Goal: Transaction & Acquisition: Purchase product/service

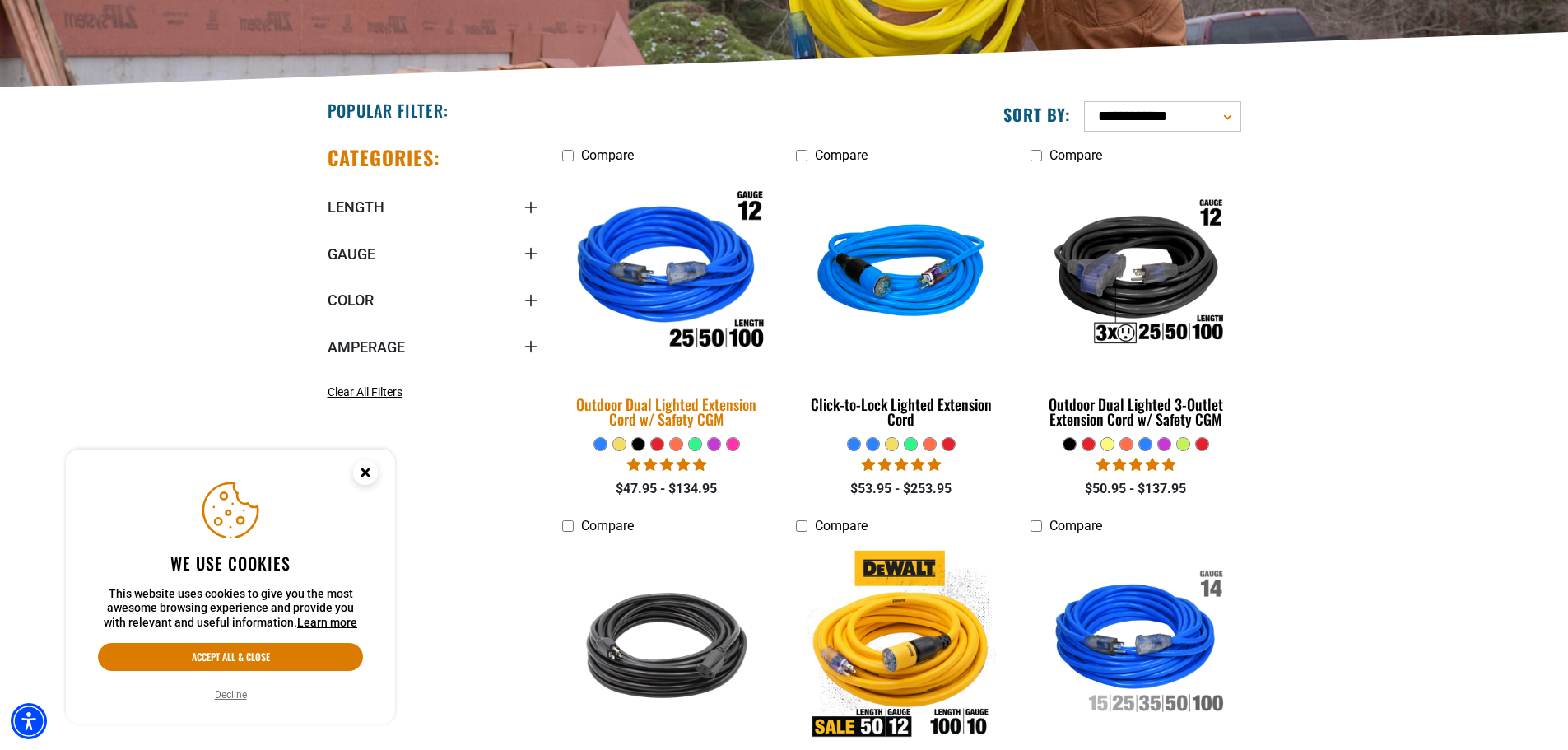
click at [683, 398] on div "Outdoor Dual Lighted Extension Cord w/ Safety CGM" at bounding box center [667, 412] width 210 height 30
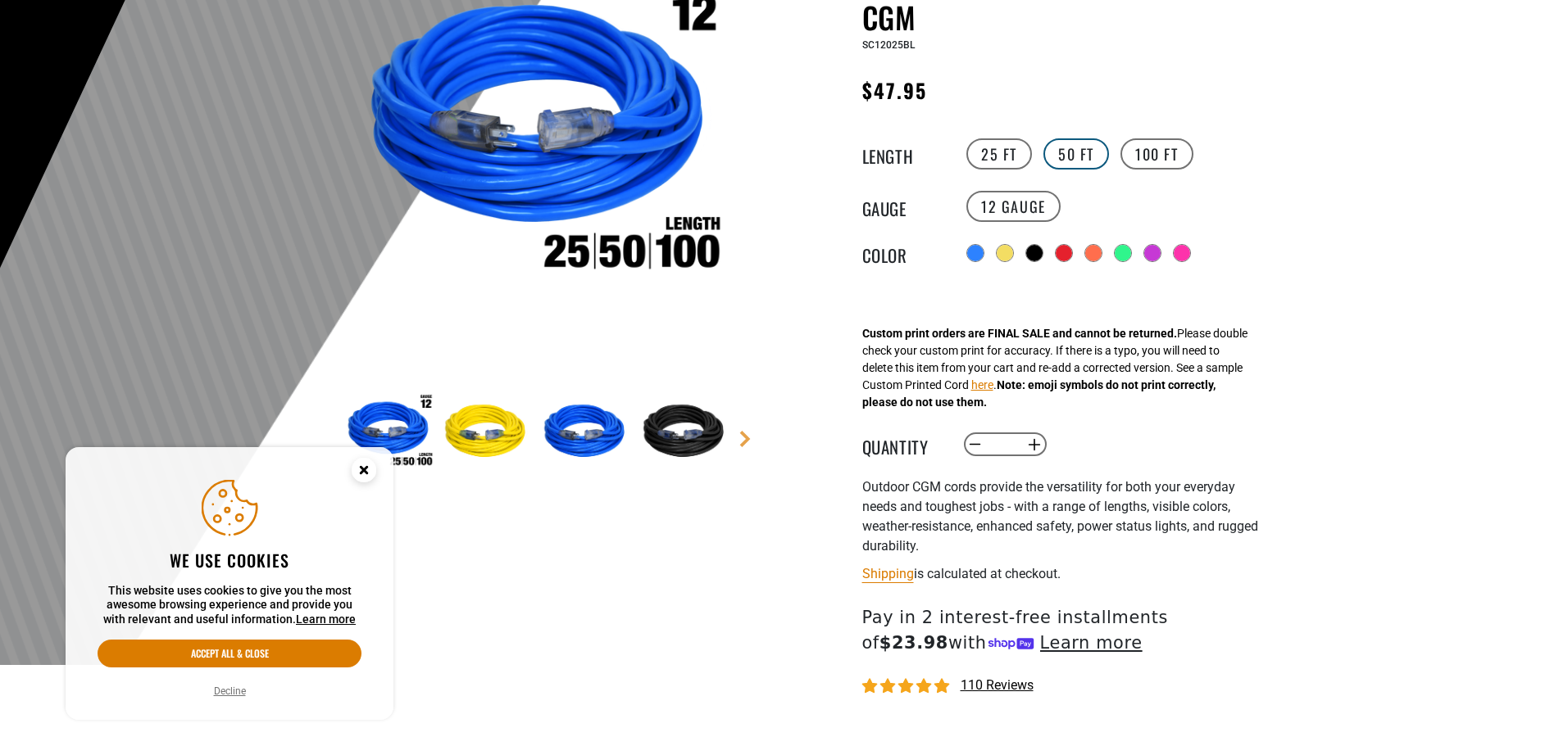
click at [1091, 153] on label "50 FT" at bounding box center [1076, 154] width 65 height 31
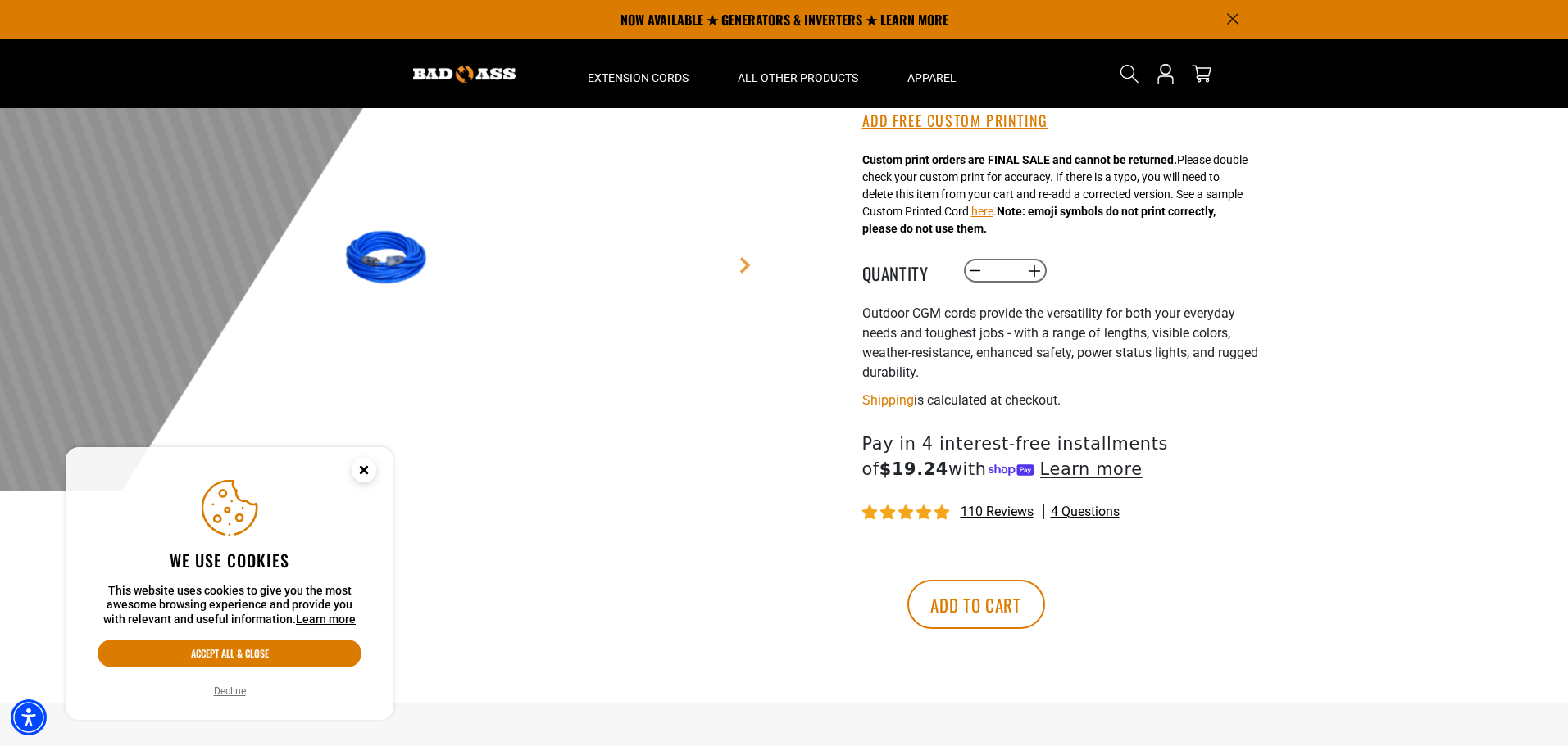
scroll to position [409, 0]
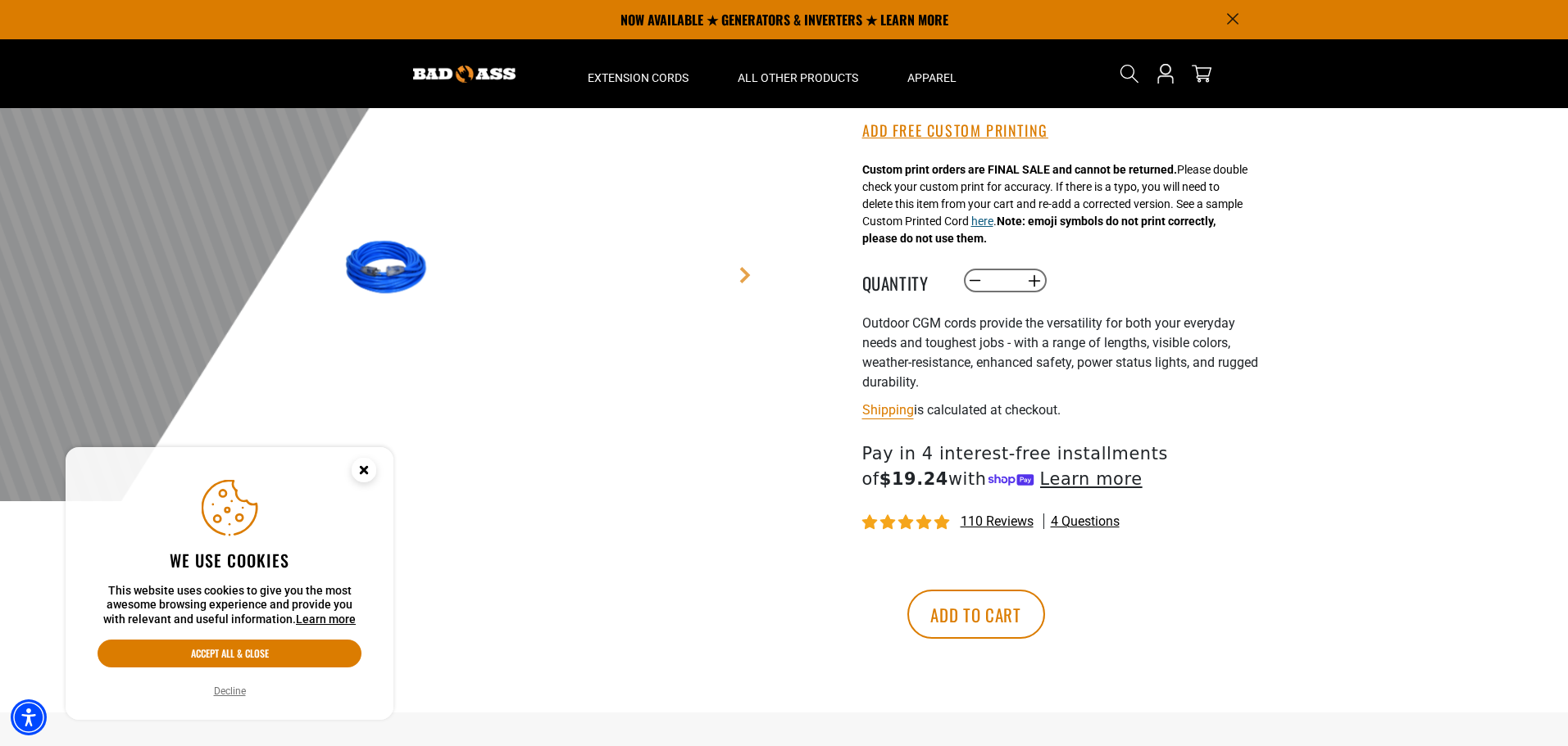
click at [994, 227] on button "here" at bounding box center [982, 222] width 22 height 17
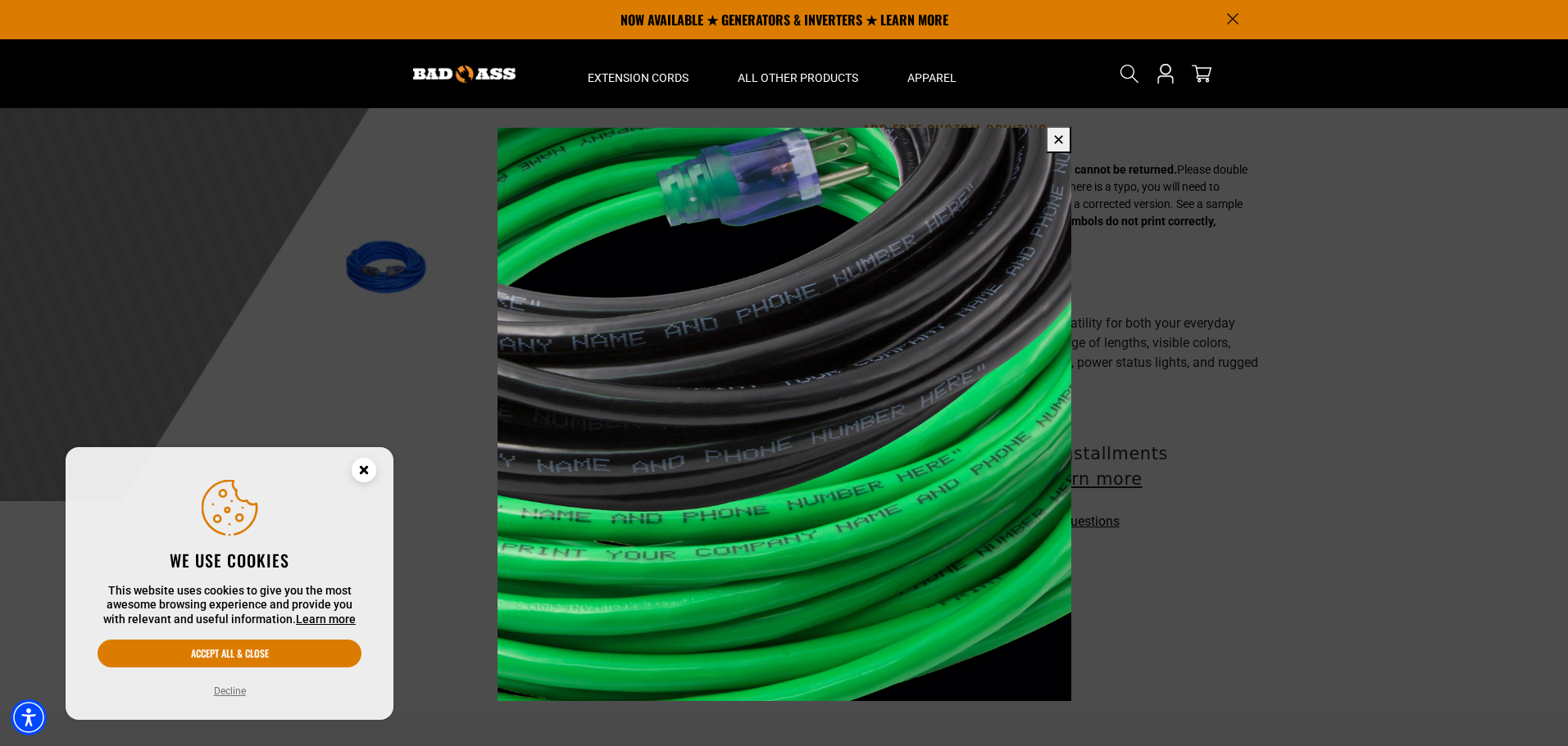
click at [367, 460] on circle "Close this option" at bounding box center [364, 471] width 25 height 25
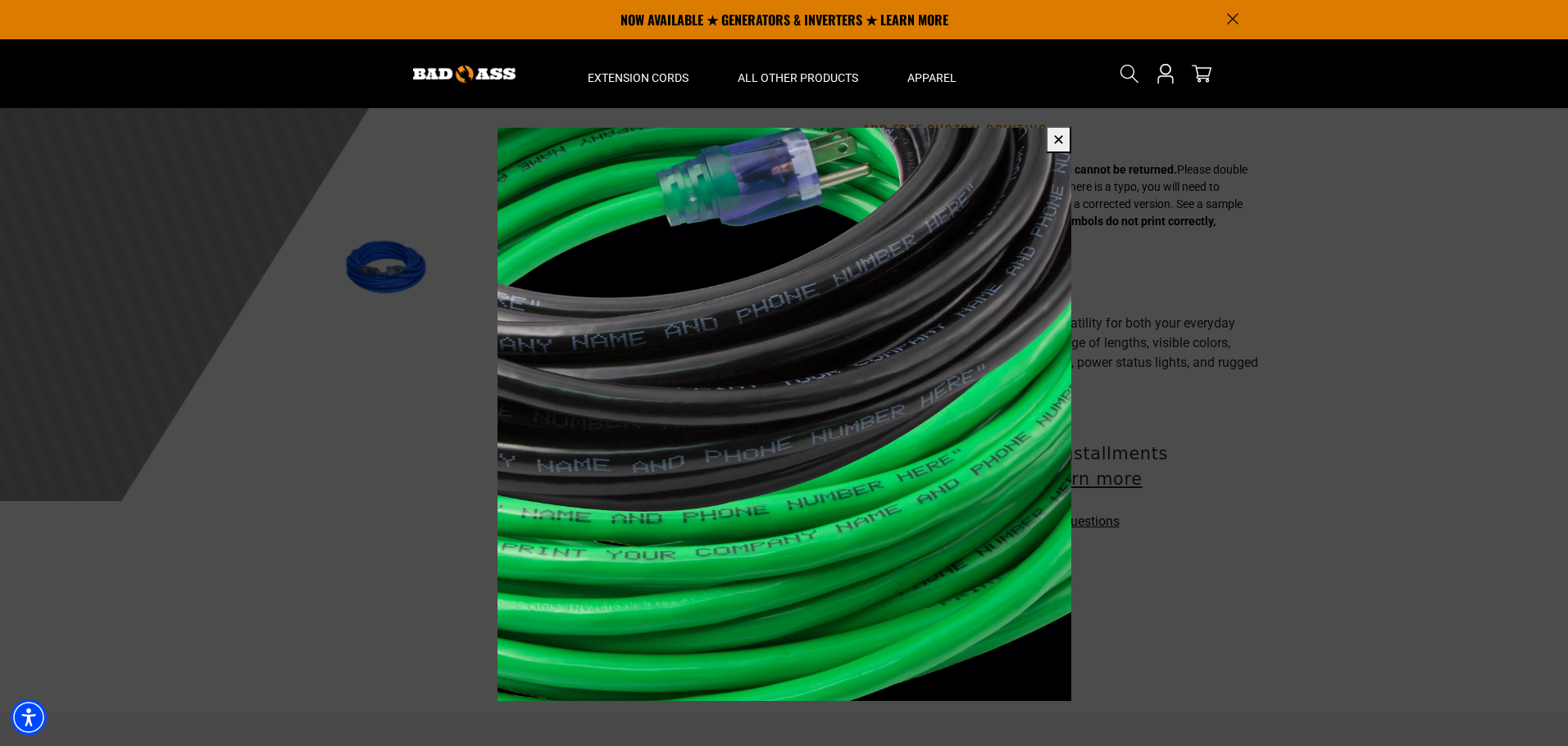
click at [1053, 138] on button "✕" at bounding box center [1058, 140] width 26 height 27
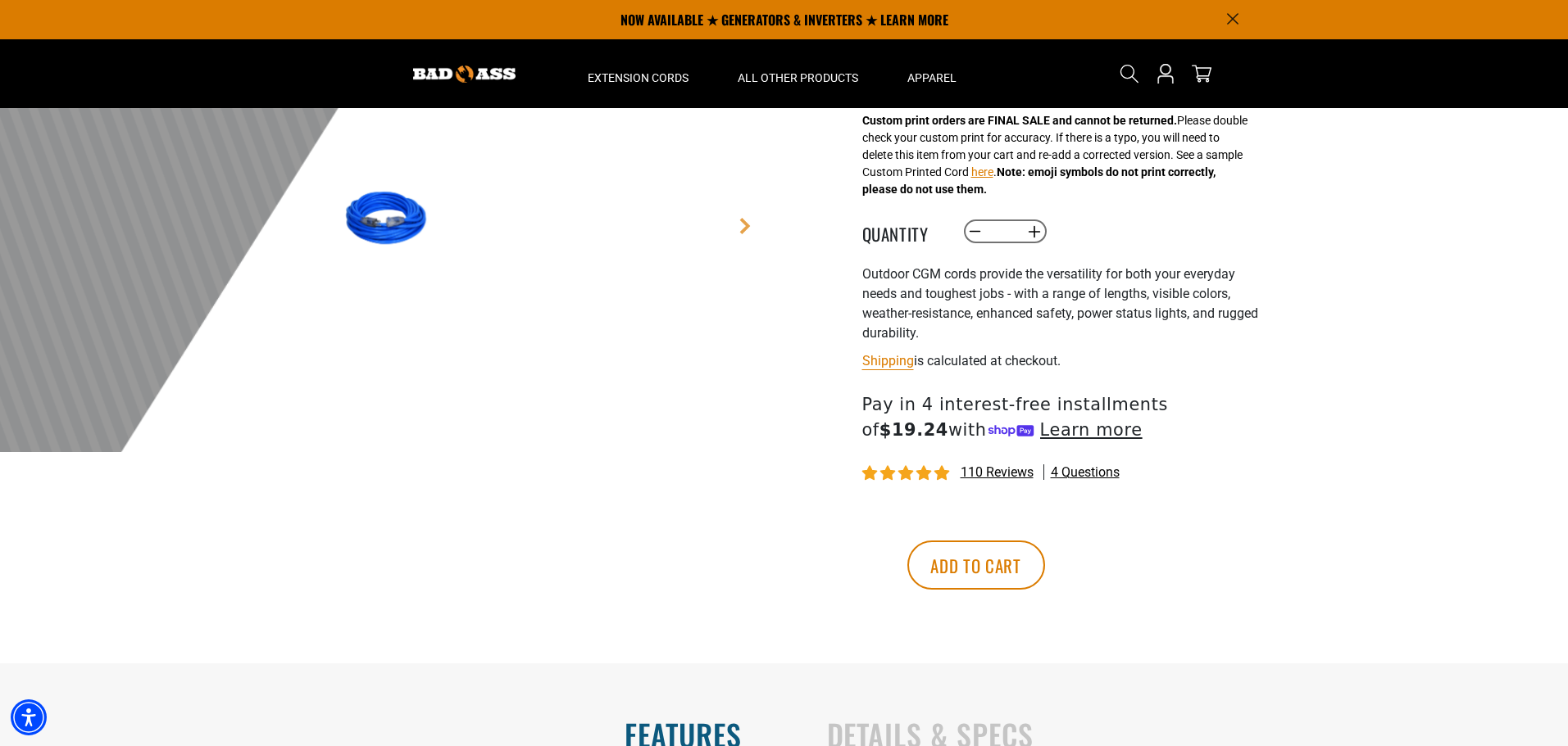
scroll to position [164, 0]
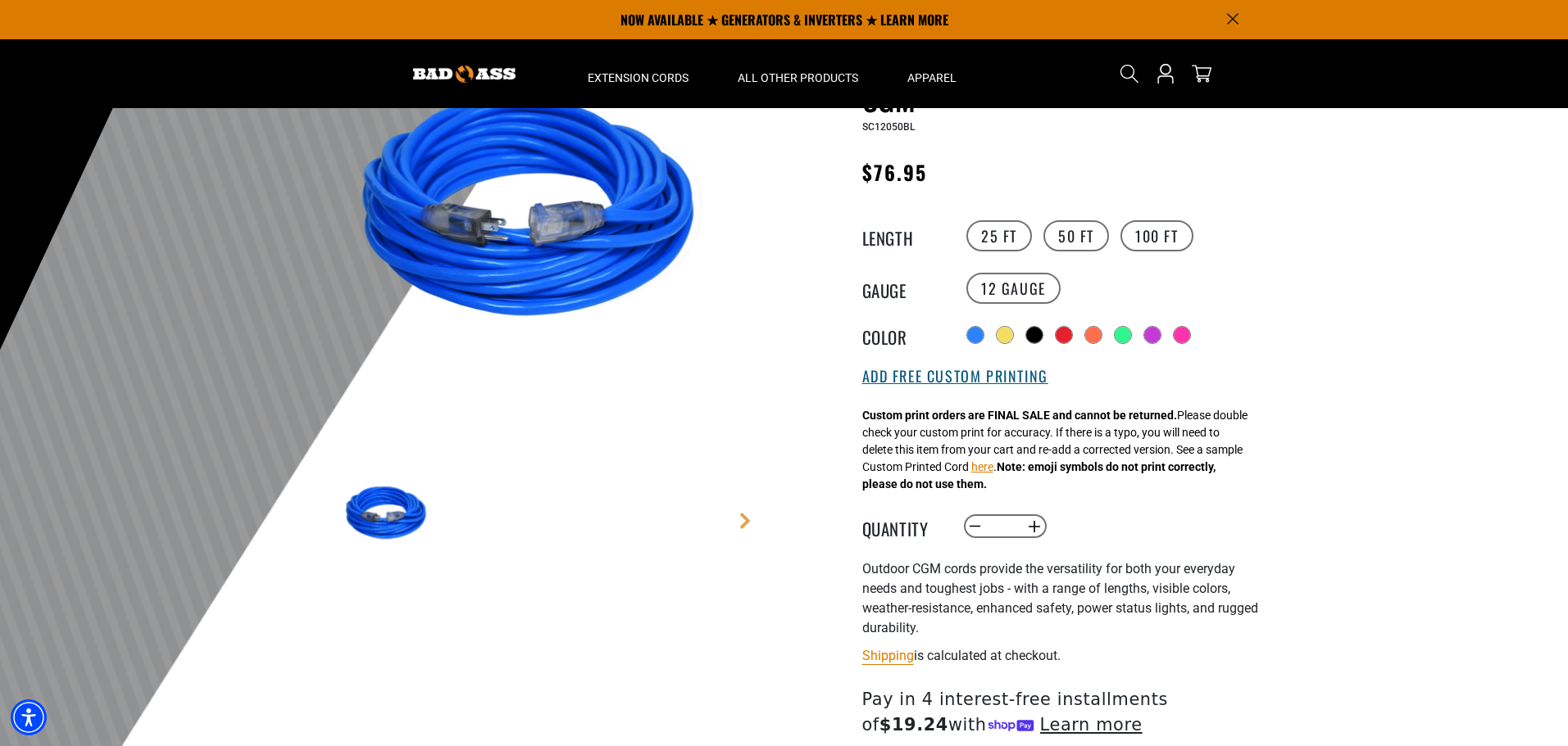
click at [1003, 382] on button "Add Free Custom Printing" at bounding box center [955, 377] width 186 height 18
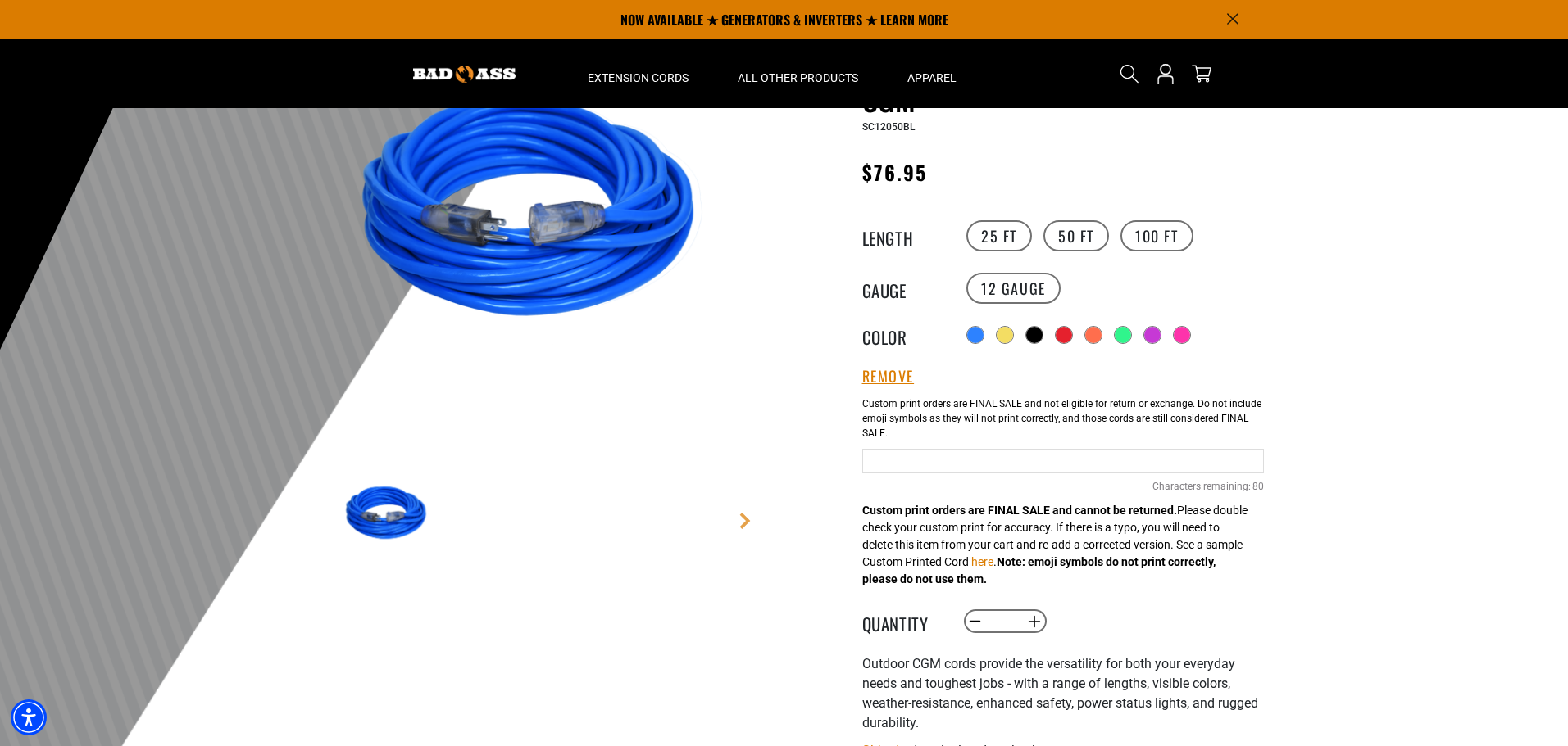
click at [957, 462] on input "Blue Cables" at bounding box center [1062, 461] width 401 height 25
type input "*"
type input "*********"
click at [1393, 356] on div at bounding box center [784, 346] width 1568 height 803
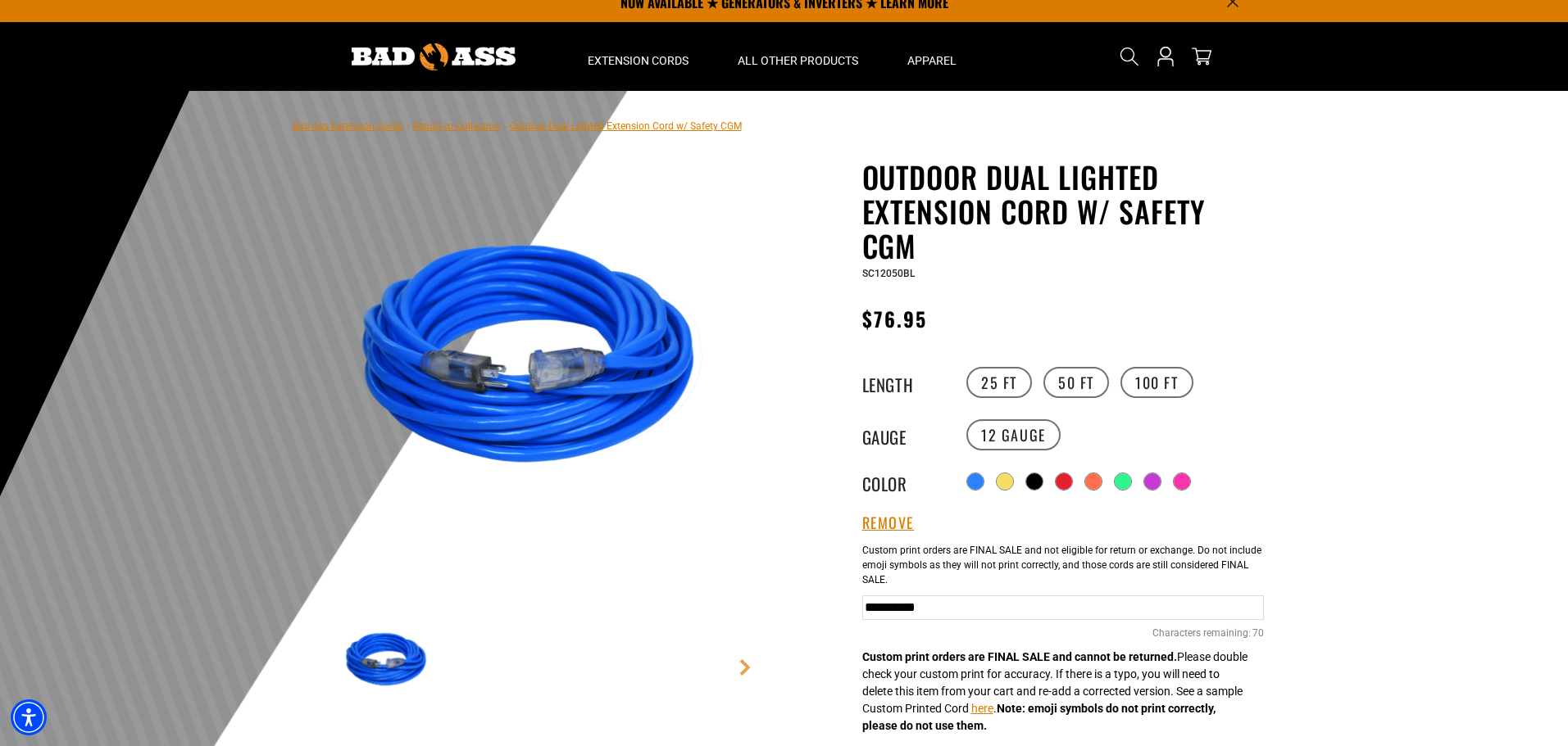
scroll to position [0, 0]
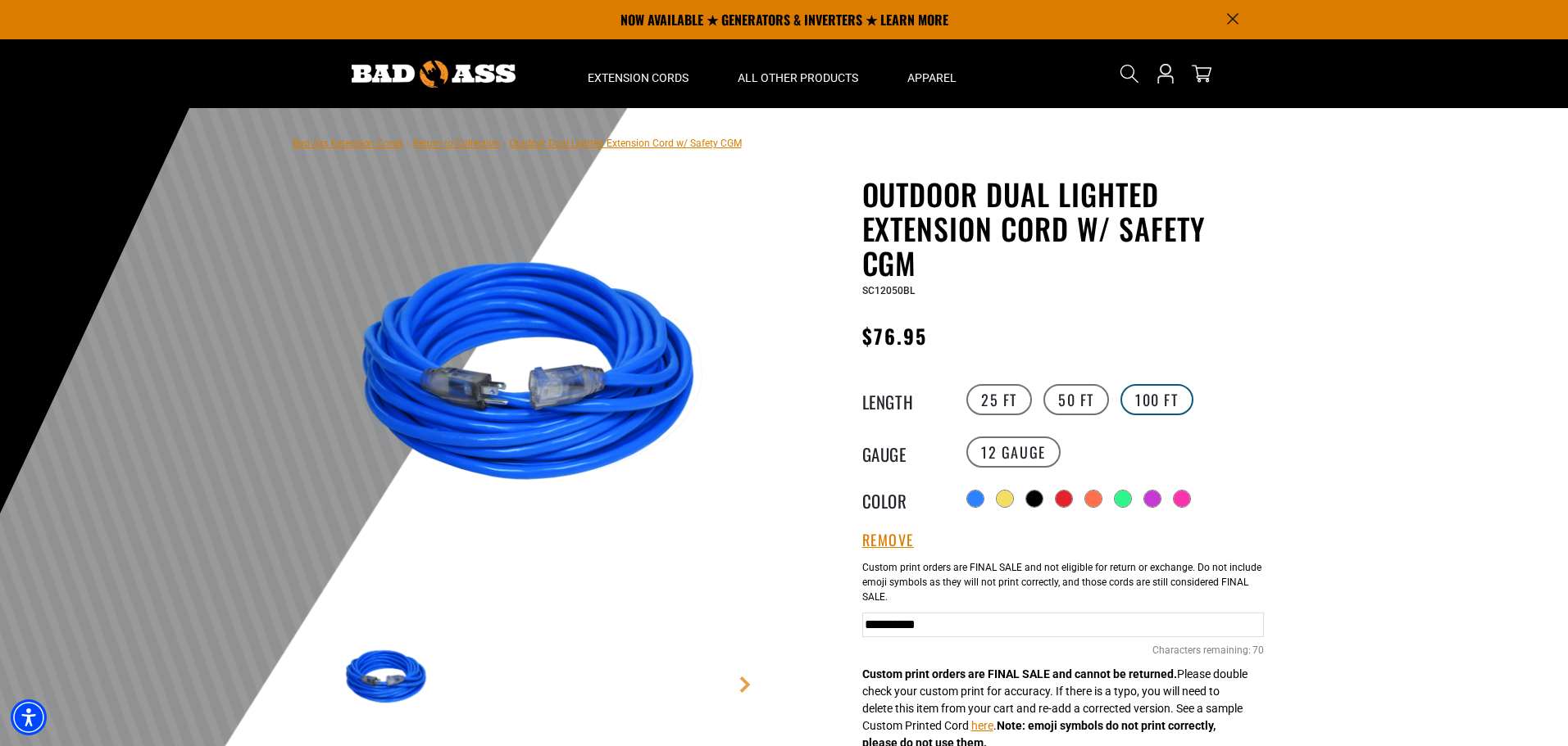
click at [1158, 397] on label "100 FT" at bounding box center [1157, 400] width 73 height 31
click at [1071, 400] on label "50 FT" at bounding box center [1076, 400] width 65 height 31
